Goal: Task Accomplishment & Management: Use online tool/utility

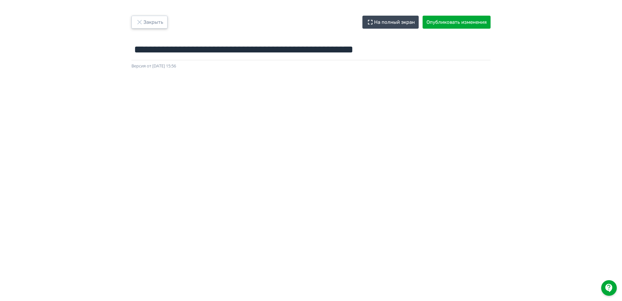
click at [160, 20] on button "Закрыть" at bounding box center [149, 22] width 36 height 13
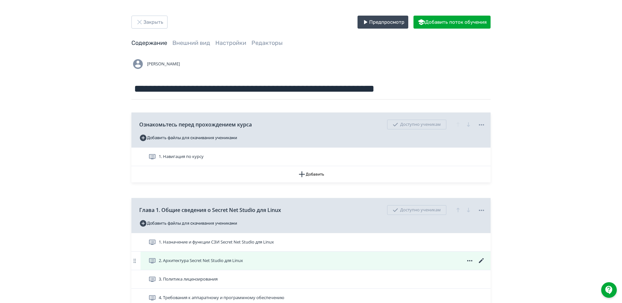
click at [483, 260] on icon at bounding box center [481, 261] width 8 height 8
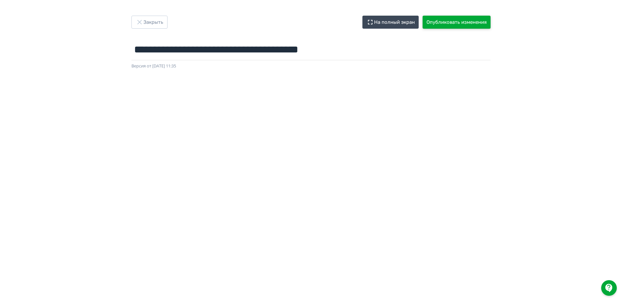
click at [462, 25] on button "Опубликовать изменения" at bounding box center [456, 22] width 68 height 13
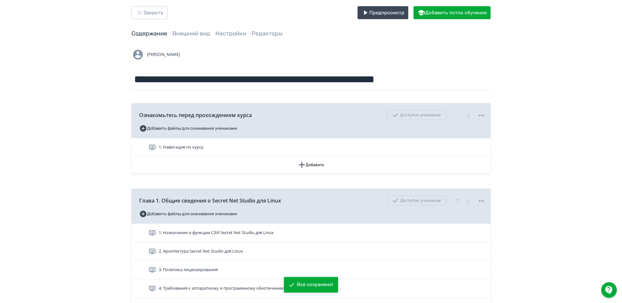
scroll to position [33, 0]
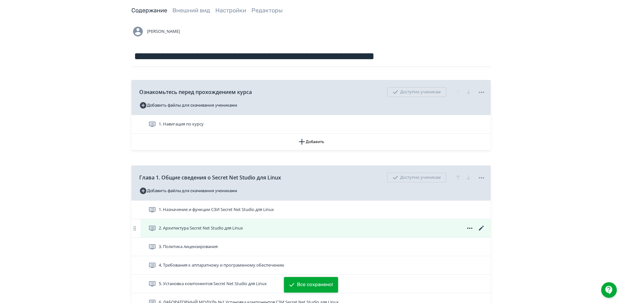
click at [483, 226] on icon at bounding box center [481, 228] width 5 height 5
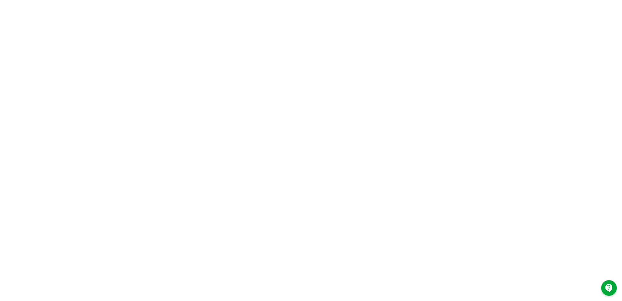
scroll to position [74, 0]
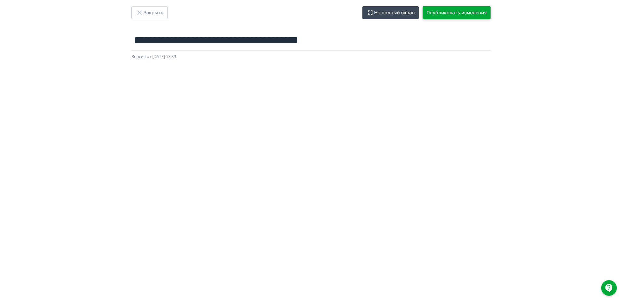
click at [473, 18] on button "Опубликовать изменения" at bounding box center [456, 12] width 68 height 13
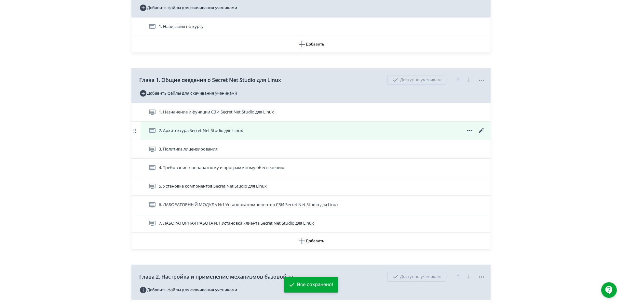
click at [483, 128] on icon at bounding box center [481, 131] width 8 height 8
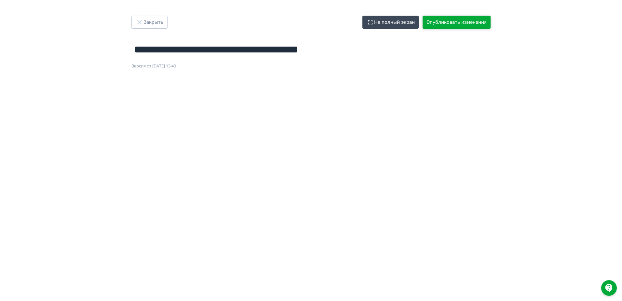
click at [439, 24] on button "Опубликовать изменения" at bounding box center [456, 22] width 68 height 13
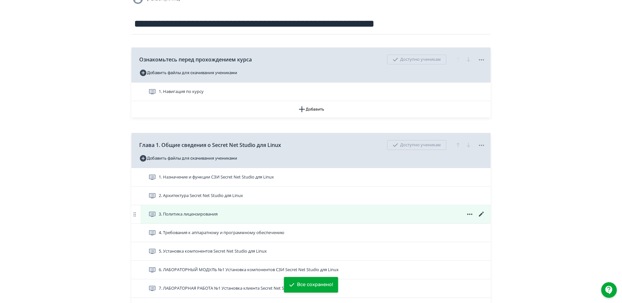
click at [481, 213] on icon at bounding box center [481, 214] width 8 height 8
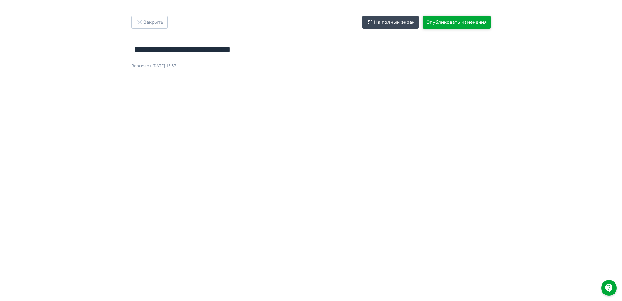
click at [428, 21] on button "Опубликовать изменения" at bounding box center [456, 22] width 68 height 13
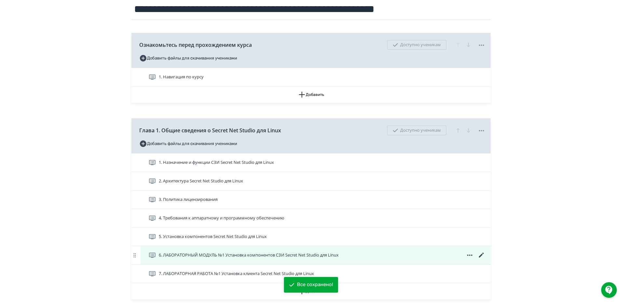
scroll to position [130, 0]
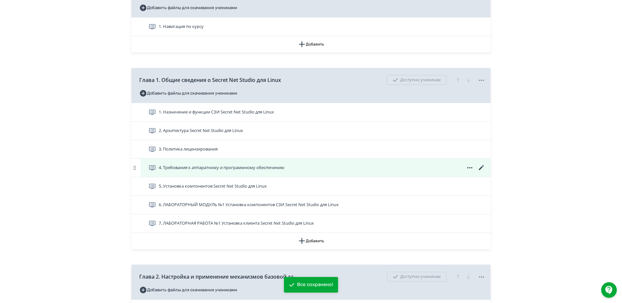
click at [478, 165] on icon at bounding box center [481, 168] width 8 height 8
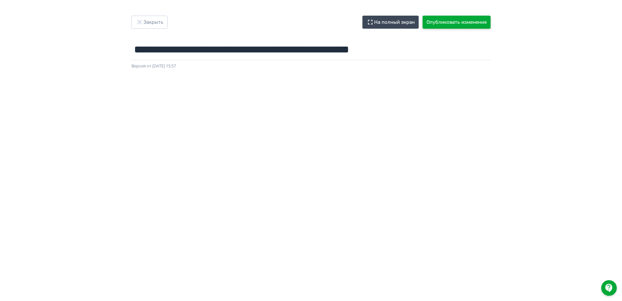
click at [480, 24] on button "Опубликовать изменения" at bounding box center [456, 22] width 68 height 13
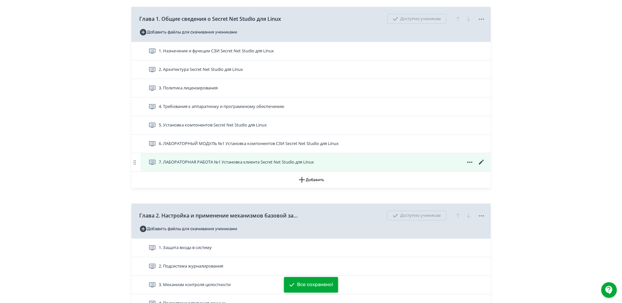
scroll to position [195, 0]
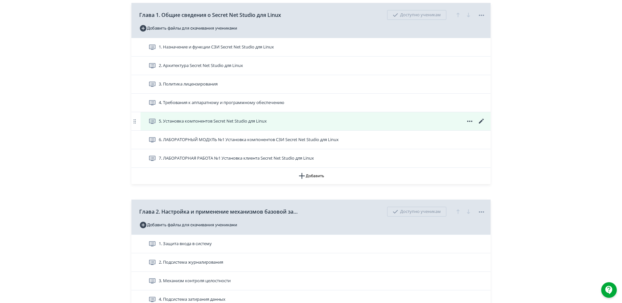
click at [482, 123] on icon at bounding box center [481, 121] width 8 height 8
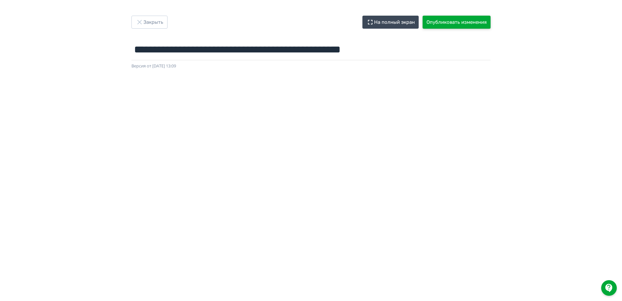
click at [434, 20] on button "Опубликовать изменения" at bounding box center [456, 22] width 68 height 13
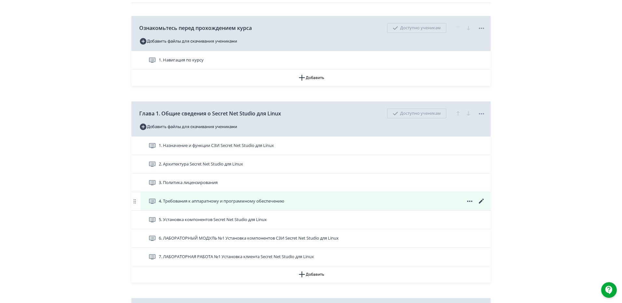
scroll to position [130, 0]
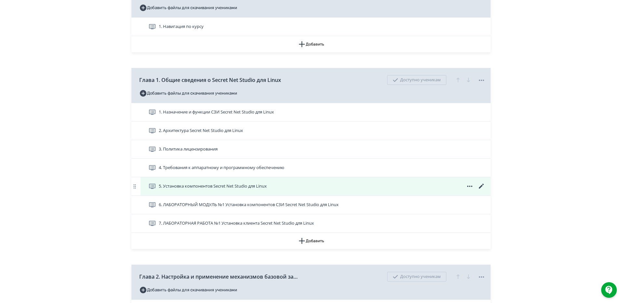
click at [484, 184] on icon at bounding box center [481, 186] width 8 height 8
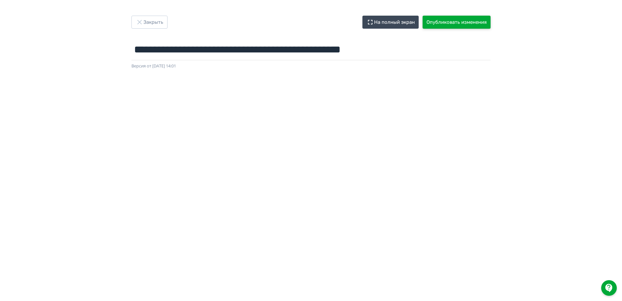
click at [437, 26] on button "Опубликовать изменения" at bounding box center [456, 22] width 68 height 13
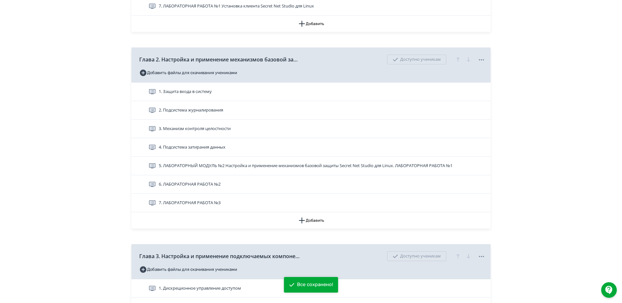
scroll to position [455, 0]
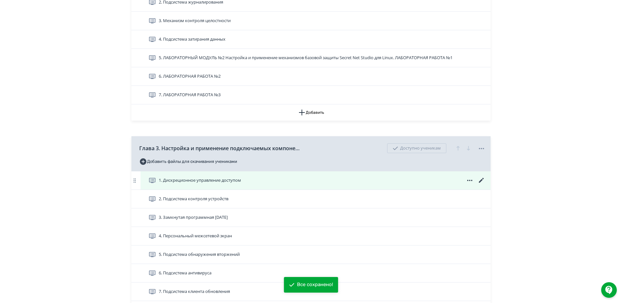
click at [483, 180] on icon at bounding box center [481, 181] width 8 height 8
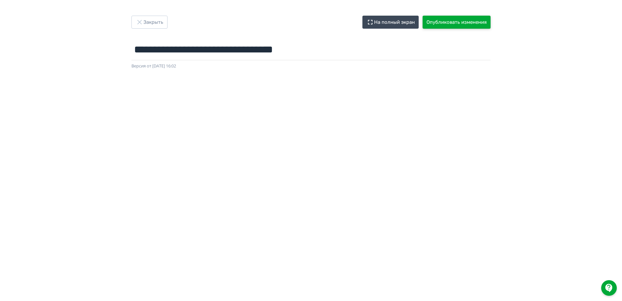
drag, startPoint x: 472, startPoint y: 21, endPoint x: 462, endPoint y: 24, distance: 10.1
click at [471, 21] on button "Опубликовать изменения" at bounding box center [456, 22] width 68 height 13
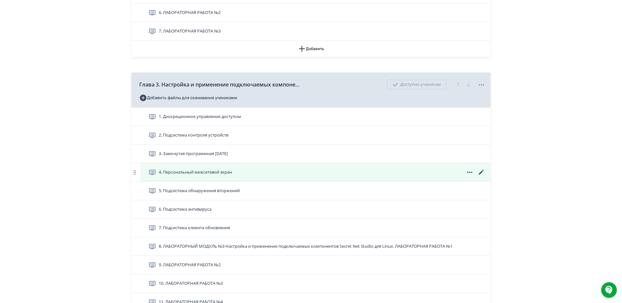
scroll to position [520, 0]
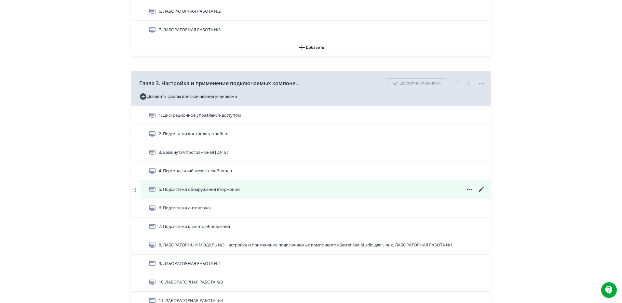
click at [482, 191] on icon at bounding box center [481, 190] width 8 height 8
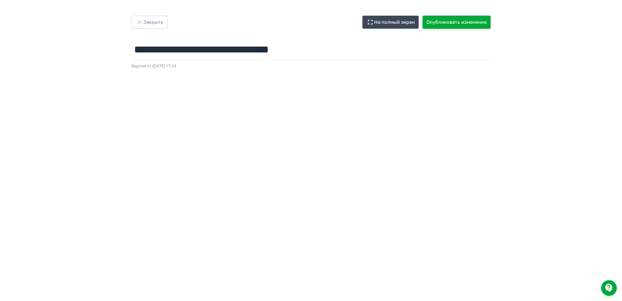
click at [459, 21] on button "Опубликовать изменения" at bounding box center [456, 22] width 68 height 13
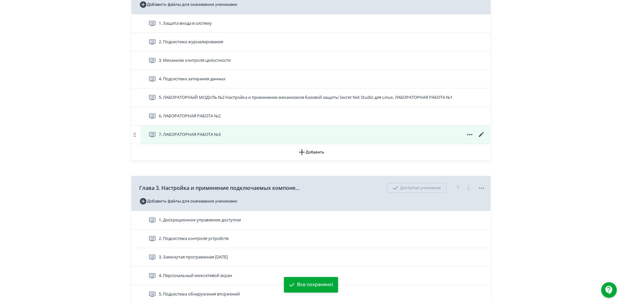
scroll to position [585, 0]
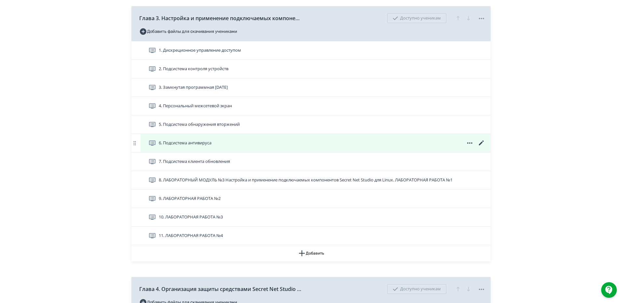
click at [484, 143] on icon at bounding box center [481, 143] width 8 height 8
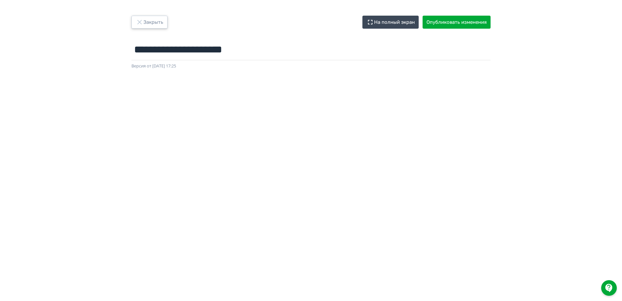
click at [149, 20] on button "Закрыть" at bounding box center [149, 22] width 36 height 13
